Goal: Task Accomplishment & Management: Manage account settings

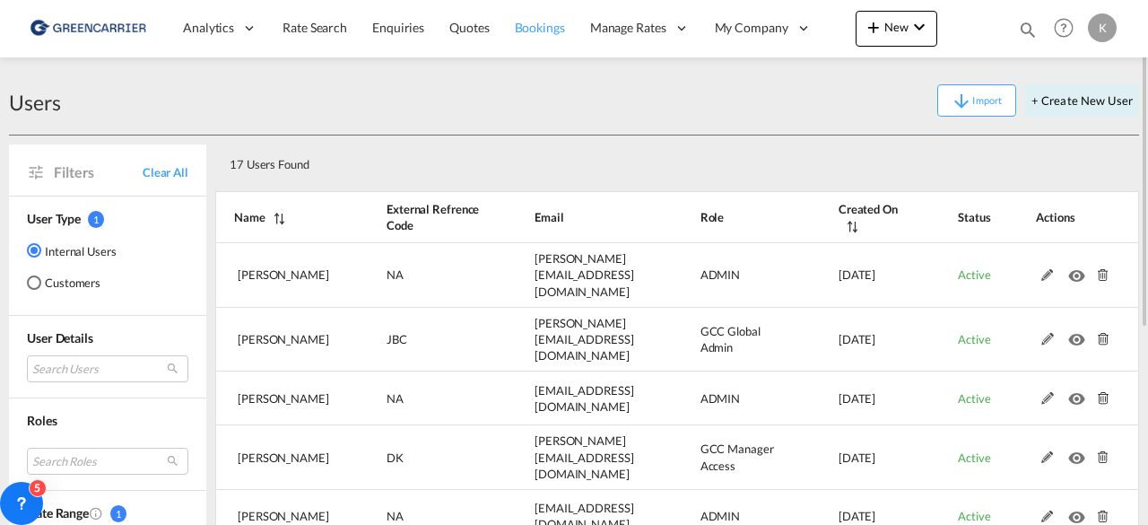
click at [534, 13] on link "Bookings" at bounding box center [539, 28] width 75 height 58
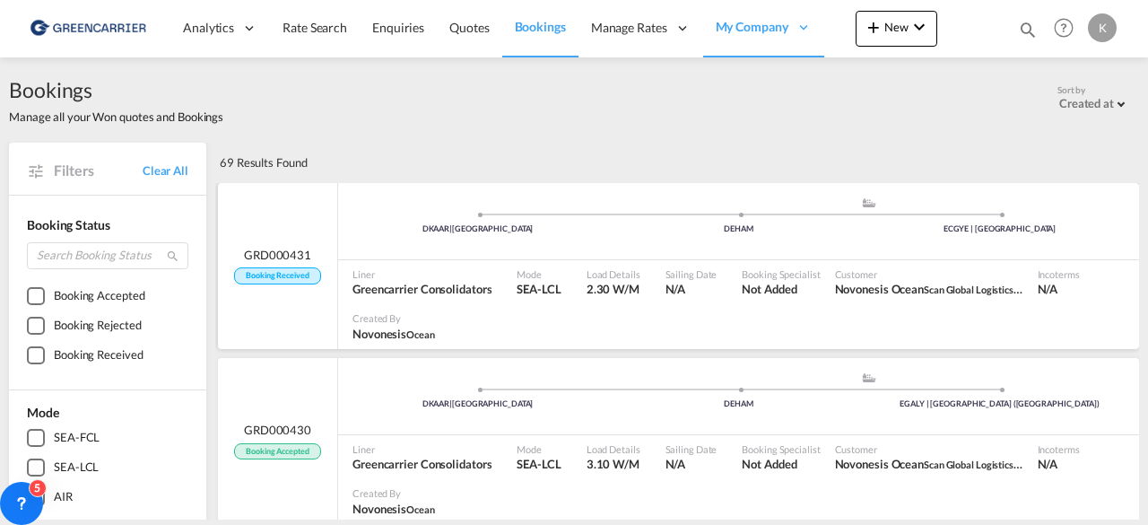
click at [400, 198] on div "DKAAR | [GEOGRAPHIC_DATA] .a{fill:#aaa8ad;} .a{fill:#aaa8ad;} DEHAM ECGYE | [GE…" at bounding box center [738, 223] width 801 height 54
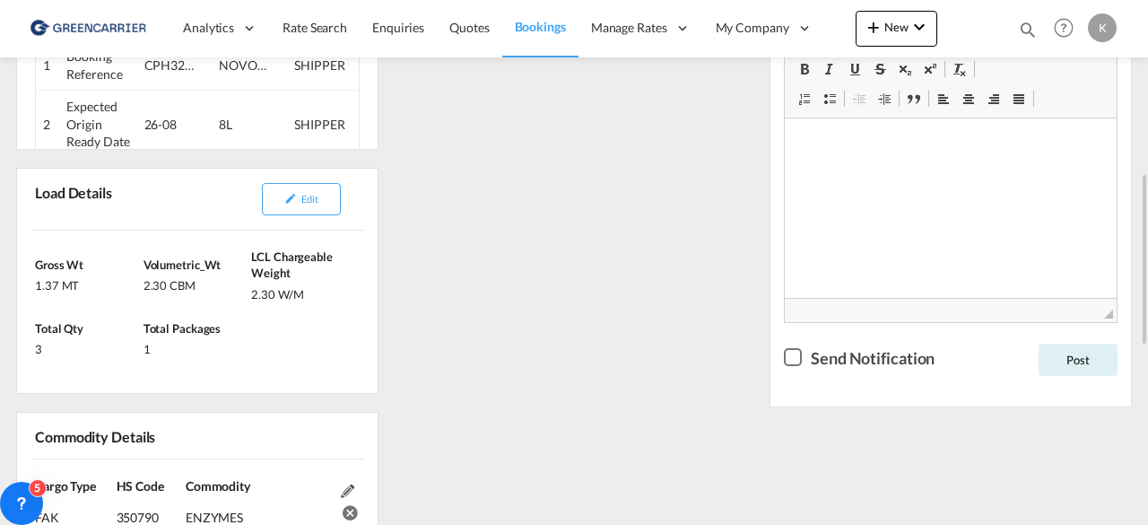
scroll to position [531, 0]
click at [321, 190] on button "Edit" at bounding box center [301, 199] width 79 height 32
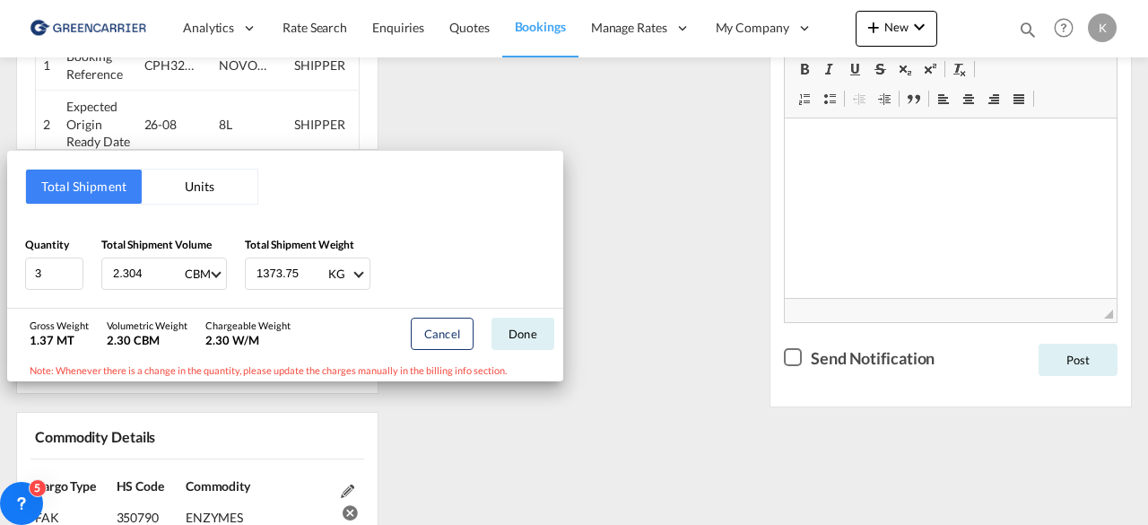
click at [699, 310] on div "Total Shipment Units Quantity 3 Total Shipment Volume 2.304 CBM CBM CFT Total S…" at bounding box center [574, 262] width 1148 height 525
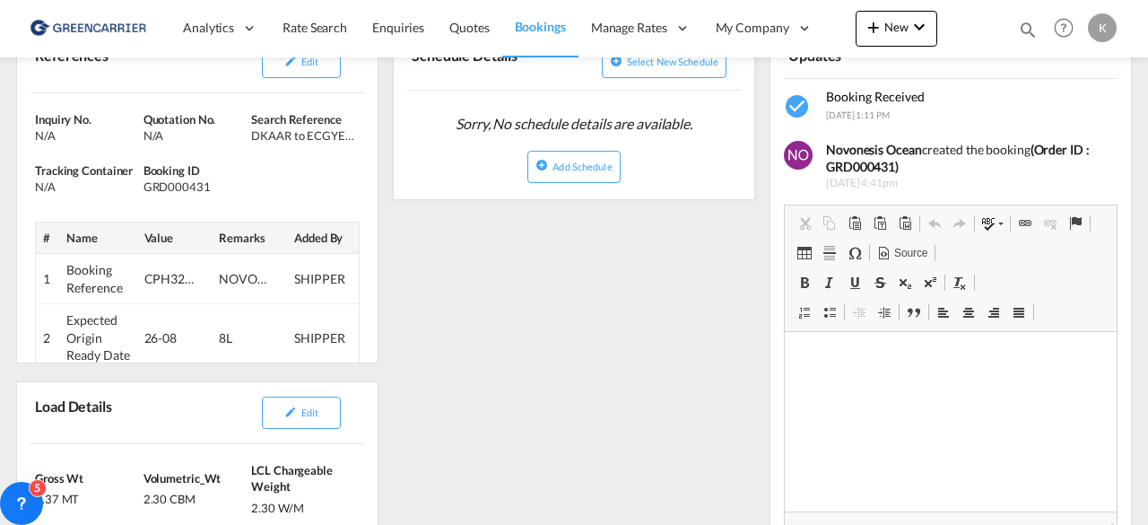
scroll to position [294, 0]
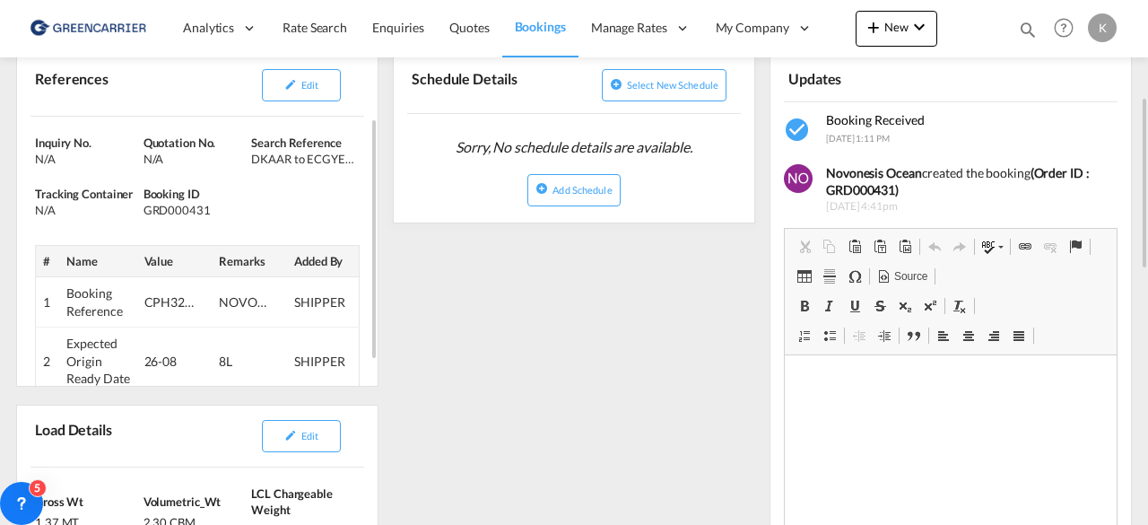
click at [203, 202] on div "GRD000431" at bounding box center [196, 210] width 104 height 16
copy div "GRD000431"
click at [302, 100] on div "Edit" at bounding box center [275, 85] width 163 height 47
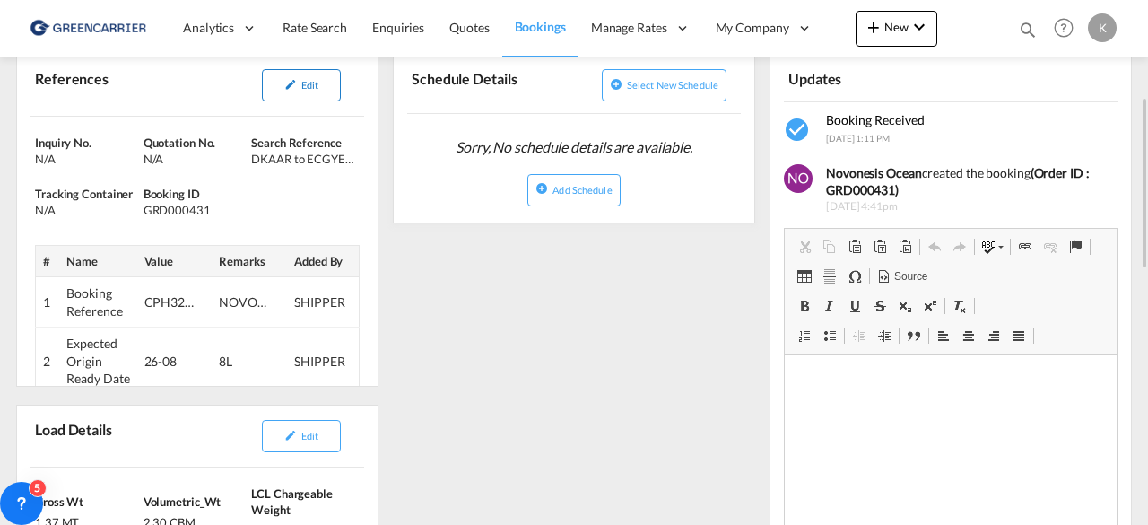
click at [291, 92] on button "Edit" at bounding box center [301, 85] width 79 height 32
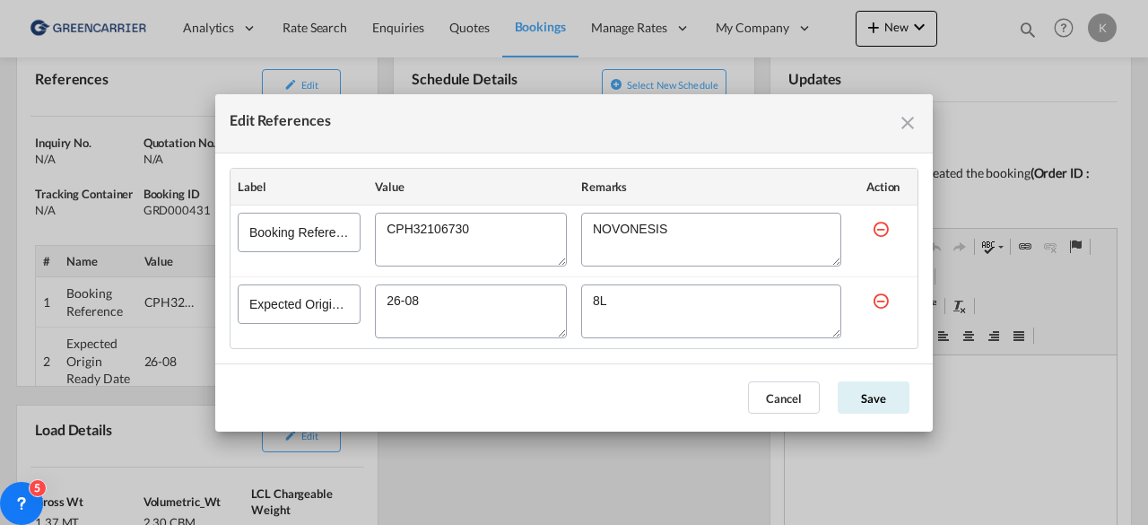
click at [426, 234] on textarea "Edit References" at bounding box center [471, 240] width 192 height 54
click at [801, 396] on button "Cancel" at bounding box center [784, 397] width 72 height 32
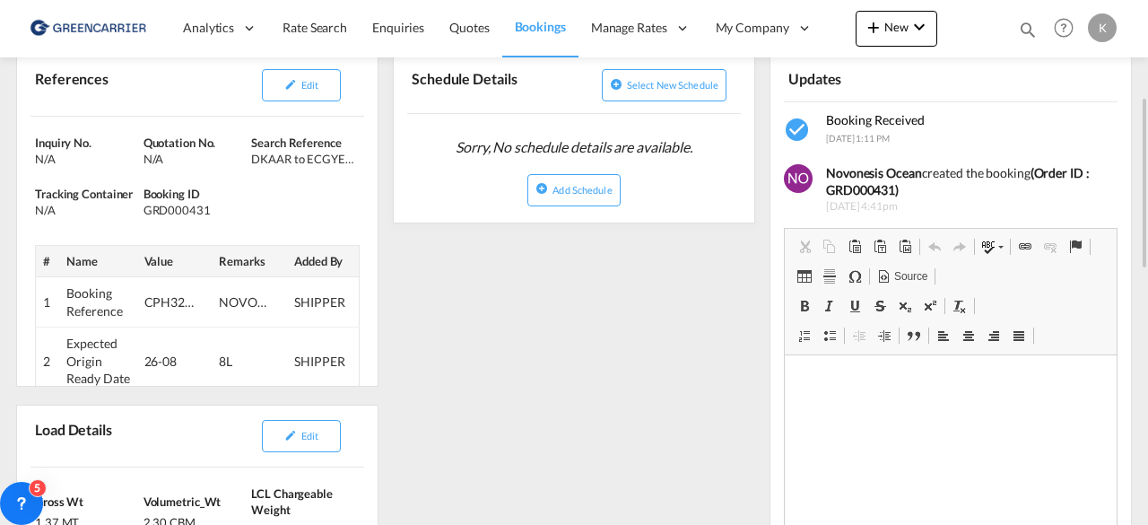
scroll to position [0, 0]
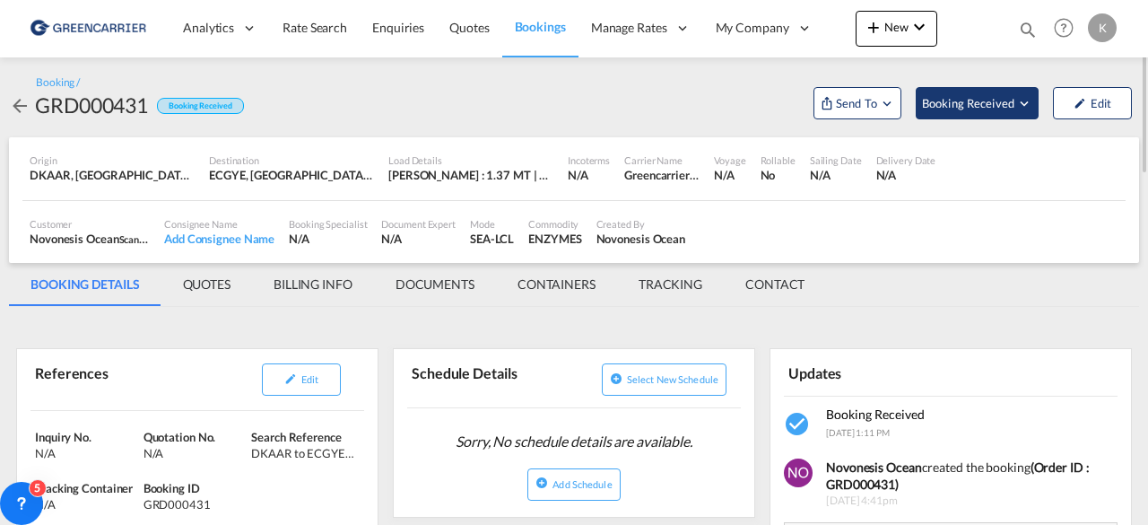
click at [974, 98] on span "Booking Received" at bounding box center [969, 103] width 94 height 18
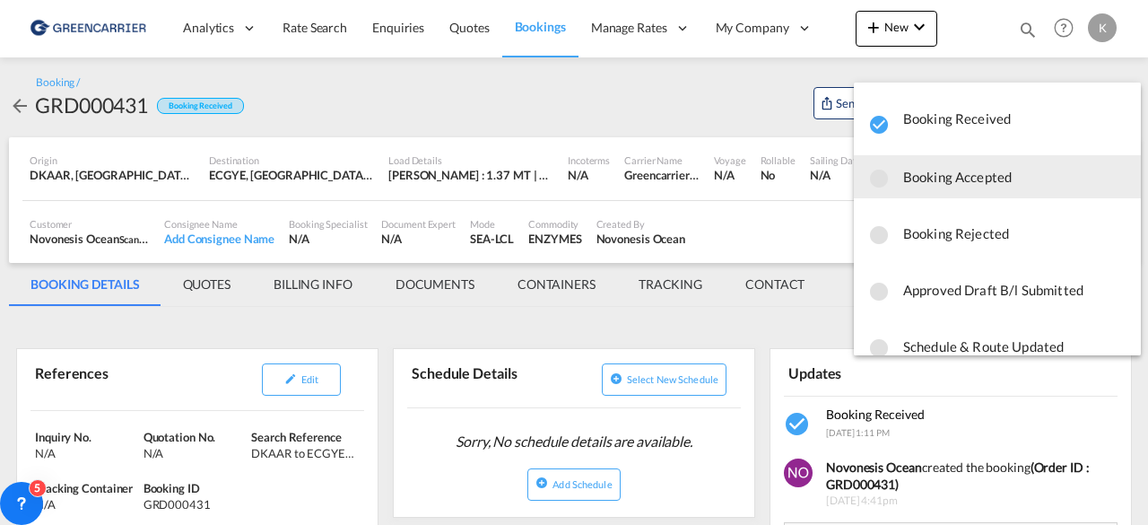
click at [971, 170] on span "Booking Accepted" at bounding box center [1014, 177] width 223 height 32
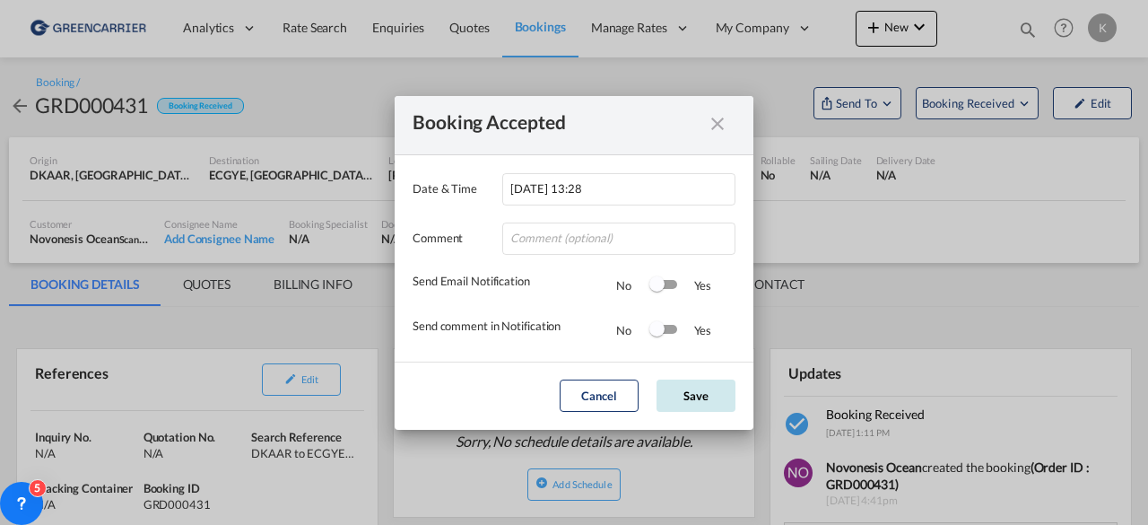
click at [699, 382] on button "Save" at bounding box center [696, 395] width 79 height 32
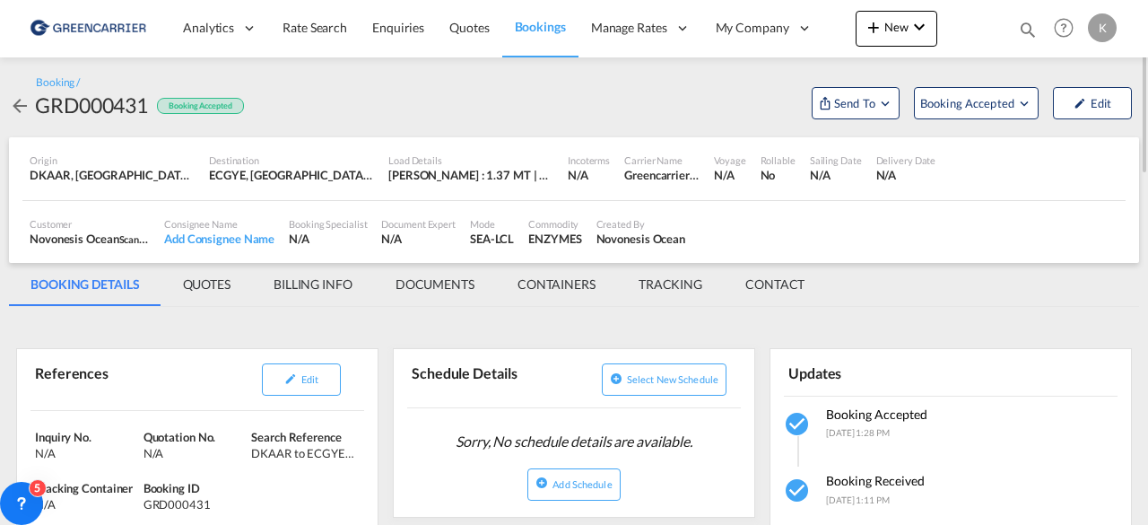
click at [14, 98] on md-icon "icon-arrow-left" at bounding box center [20, 106] width 22 height 22
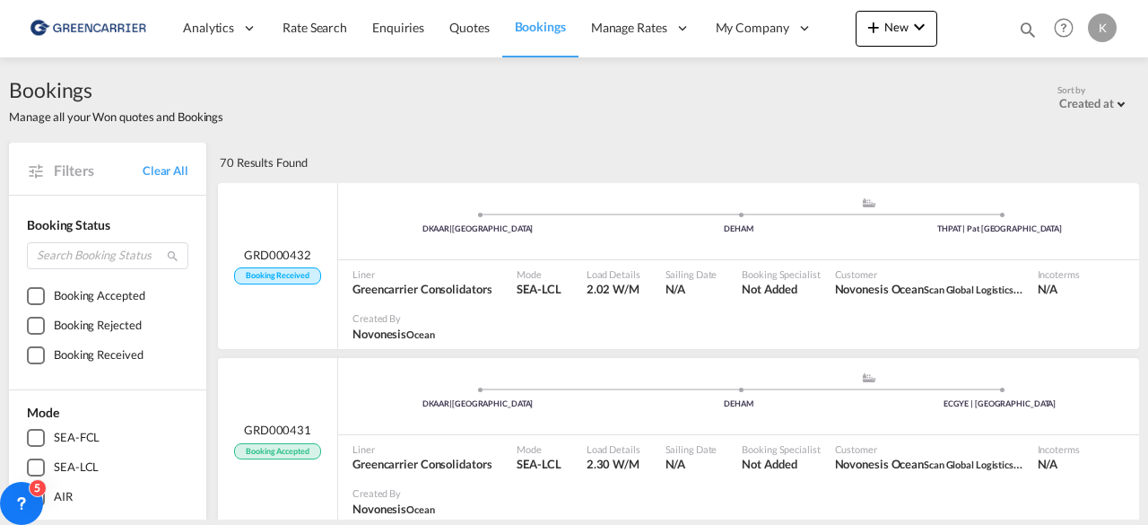
click at [410, 297] on div "Liner Greencarrier Consolidators" at bounding box center [427, 282] width 164 height 45
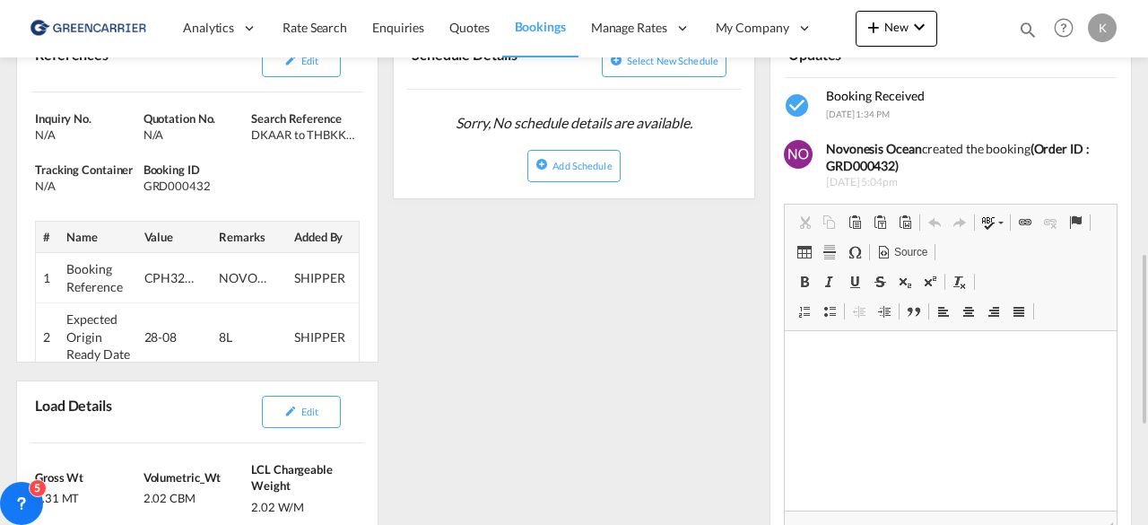
scroll to position [442, 0]
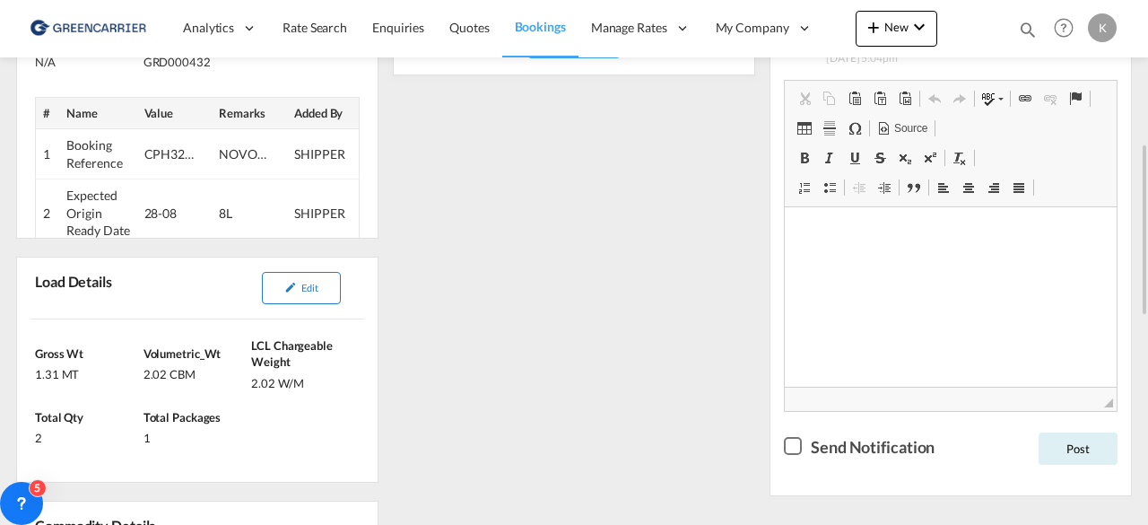
click at [312, 274] on button "Edit" at bounding box center [301, 288] width 79 height 32
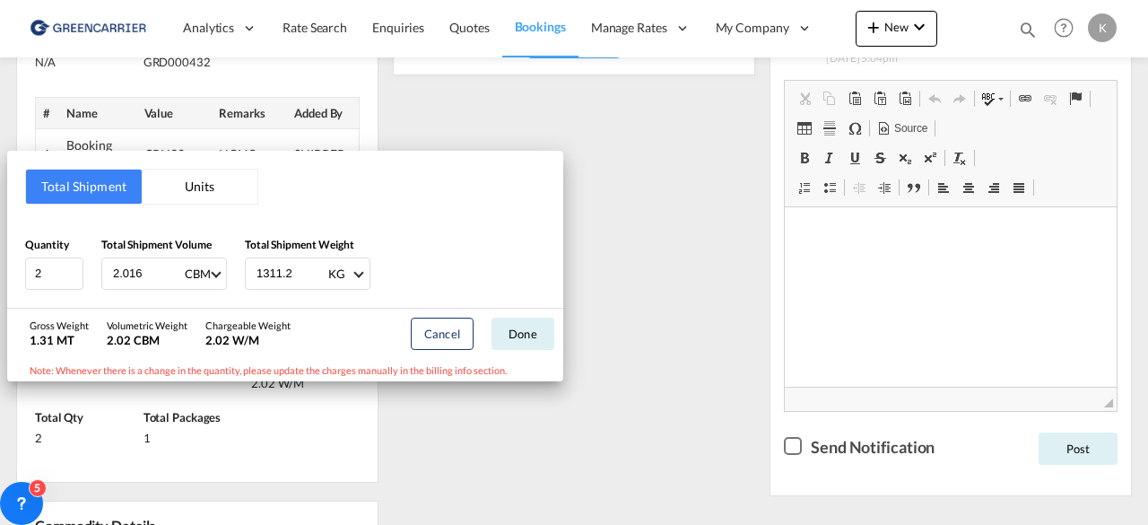
click at [684, 283] on div "Total Shipment Units Quantity 2 Total Shipment Volume 2.016 CBM CBM CFT Total S…" at bounding box center [574, 262] width 1148 height 525
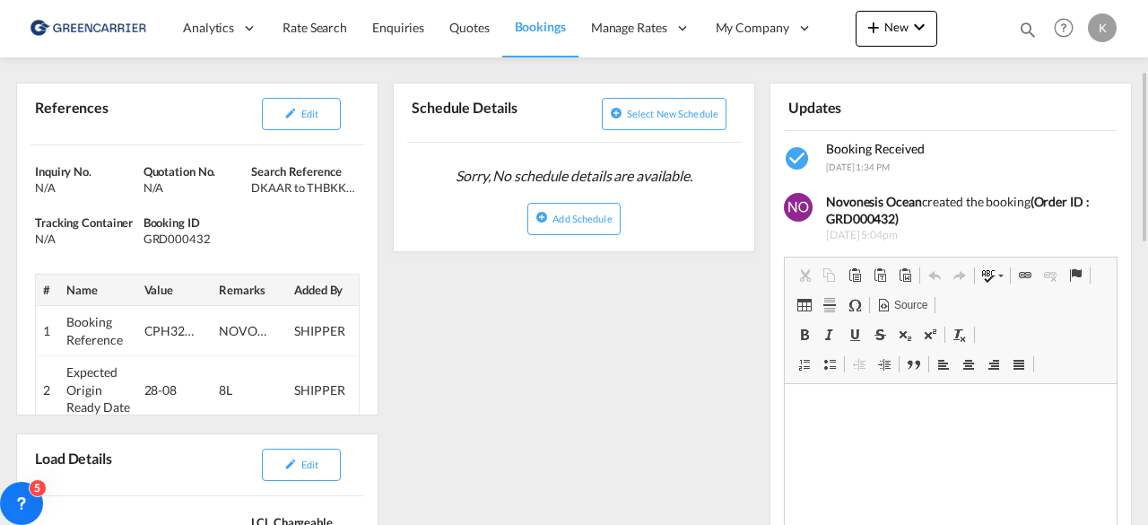
scroll to position [253, 0]
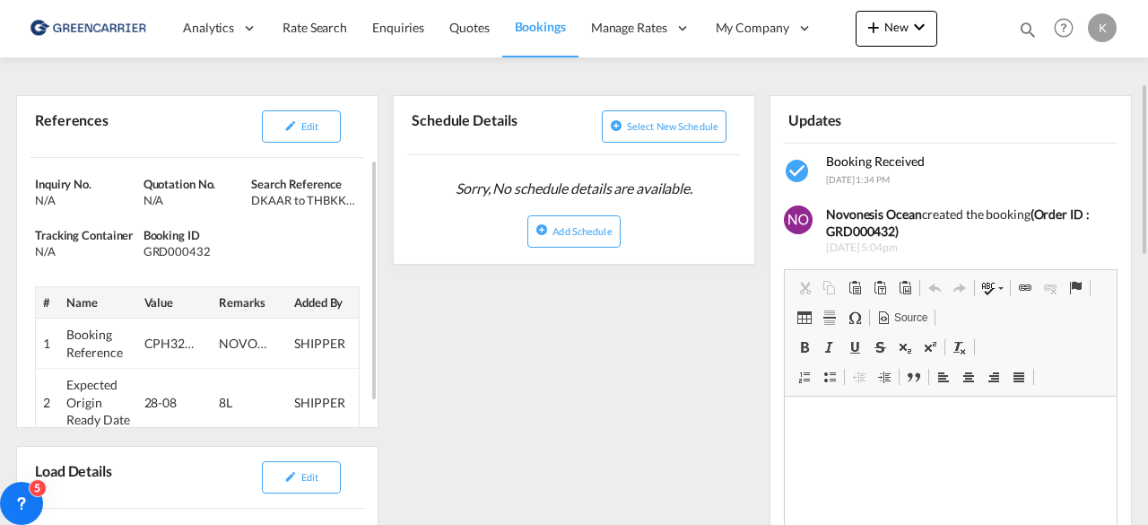
click at [170, 250] on div "GRD000432" at bounding box center [196, 251] width 104 height 16
copy div "GRD000432"
click at [302, 123] on span "Edit" at bounding box center [309, 126] width 17 height 12
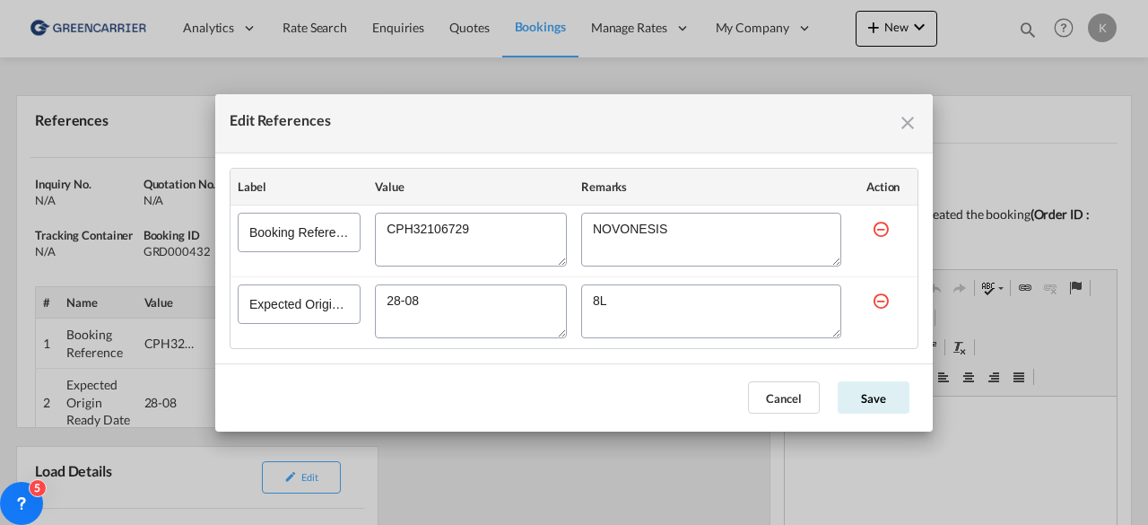
click at [425, 229] on textarea "Edit References" at bounding box center [471, 240] width 192 height 54
